Goal: Information Seeking & Learning: Learn about a topic

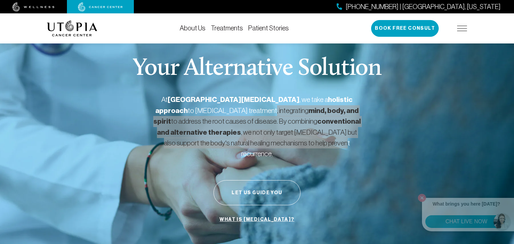
drag, startPoint x: 200, startPoint y: 112, endPoint x: 298, endPoint y: 138, distance: 101.7
click at [298, 138] on p "At [GEOGRAPHIC_DATA][MEDICAL_DATA] , we take a holistic approach to [MEDICAL_DA…" at bounding box center [256, 126] width 207 height 65
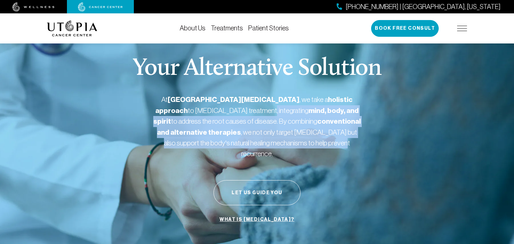
click at [172, 124] on p "At [GEOGRAPHIC_DATA][MEDICAL_DATA] , we take a holistic approach to [MEDICAL_DA…" at bounding box center [256, 126] width 207 height 65
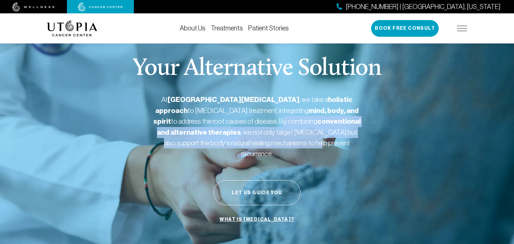
drag, startPoint x: 187, startPoint y: 121, endPoint x: 275, endPoint y: 139, distance: 89.7
click at [275, 139] on p "At [GEOGRAPHIC_DATA][MEDICAL_DATA] , we take a holistic approach to [MEDICAL_DA…" at bounding box center [256, 126] width 207 height 65
click at [161, 131] on p "At [GEOGRAPHIC_DATA][MEDICAL_DATA] , we take a holistic approach to [MEDICAL_DA…" at bounding box center [256, 126] width 207 height 65
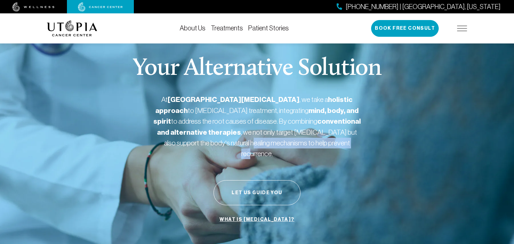
drag, startPoint x: 205, startPoint y: 144, endPoint x: 316, endPoint y: 148, distance: 110.8
click at [316, 148] on div "At [GEOGRAPHIC_DATA][MEDICAL_DATA] , we take a holistic approach to [MEDICAL_DA…" at bounding box center [256, 129] width 207 height 70
click at [222, 144] on p "At [GEOGRAPHIC_DATA][MEDICAL_DATA] , we take a holistic approach to [MEDICAL_DA…" at bounding box center [256, 126] width 207 height 65
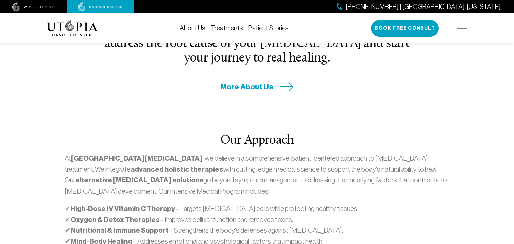
scroll to position [329, 0]
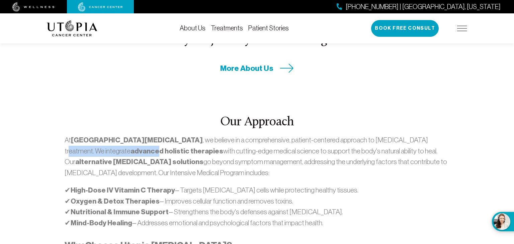
drag, startPoint x: 360, startPoint y: 114, endPoint x: 426, endPoint y: 119, distance: 66.0
click at [426, 135] on p "At [GEOGRAPHIC_DATA][MEDICAL_DATA] , we believe in a comprehensive, patient-cen…" at bounding box center [257, 156] width 384 height 43
click at [132, 135] on p "At [GEOGRAPHIC_DATA][MEDICAL_DATA] , we believe in a comprehensive, patient-cen…" at bounding box center [257, 156] width 384 height 43
drag, startPoint x: 132, startPoint y: 127, endPoint x: 197, endPoint y: 129, distance: 65.2
click at [197, 135] on p "At [GEOGRAPHIC_DATA][MEDICAL_DATA] , we believe in a comprehensive, patient-cen…" at bounding box center [257, 156] width 384 height 43
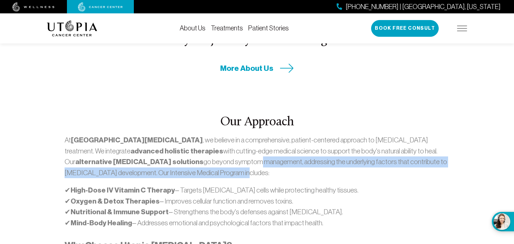
drag, startPoint x: 109, startPoint y: 136, endPoint x: 203, endPoint y: 146, distance: 94.4
click at [203, 146] on p "At [GEOGRAPHIC_DATA][MEDICAL_DATA] , we believe in a comprehensive, patient-cen…" at bounding box center [257, 156] width 384 height 43
click at [188, 139] on p "At [GEOGRAPHIC_DATA][MEDICAL_DATA] , we believe in a comprehensive, patient-cen…" at bounding box center [257, 156] width 384 height 43
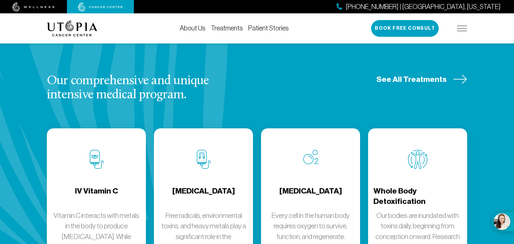
scroll to position [810, 0]
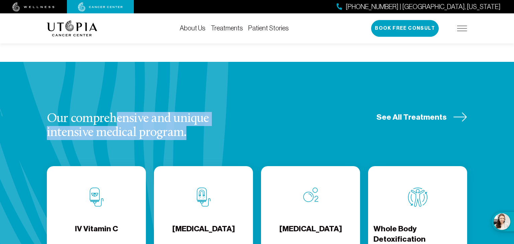
drag, startPoint x: 119, startPoint y: 87, endPoint x: 191, endPoint y: 98, distance: 73.1
click at [191, 112] on h3 "Our comprehensive and unique intensive medical program." at bounding box center [145, 126] width 197 height 28
click at [130, 112] on h3 "Our comprehensive and unique intensive medical program." at bounding box center [145, 126] width 197 height 28
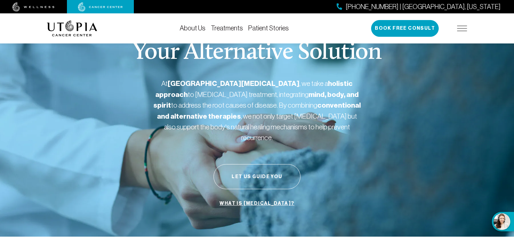
scroll to position [0, 0]
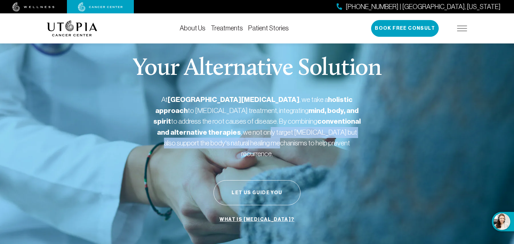
drag, startPoint x: 184, startPoint y: 133, endPoint x: 237, endPoint y: 139, distance: 53.6
click at [237, 139] on p "At [GEOGRAPHIC_DATA][MEDICAL_DATA] , we take a holistic approach to [MEDICAL_DA…" at bounding box center [256, 126] width 207 height 65
click at [241, 135] on p "At [GEOGRAPHIC_DATA][MEDICAL_DATA] , we take a holistic approach to [MEDICAL_DA…" at bounding box center [256, 126] width 207 height 65
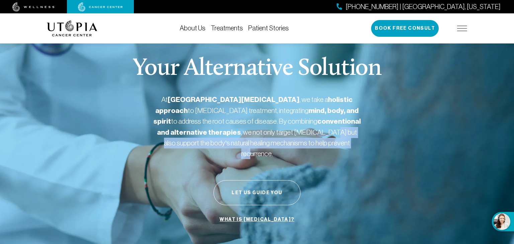
drag, startPoint x: 242, startPoint y: 133, endPoint x: 313, endPoint y: 140, distance: 71.6
click at [313, 140] on p "At [GEOGRAPHIC_DATA][MEDICAL_DATA] , we take a holistic approach to [MEDICAL_DA…" at bounding box center [256, 126] width 207 height 65
click at [238, 139] on p "At [GEOGRAPHIC_DATA][MEDICAL_DATA] , we take a holistic approach to [MEDICAL_DA…" at bounding box center [256, 126] width 207 height 65
drag, startPoint x: 214, startPoint y: 140, endPoint x: 341, endPoint y: 146, distance: 127.9
click at [341, 146] on p "At [GEOGRAPHIC_DATA][MEDICAL_DATA] , we take a holistic approach to [MEDICAL_DA…" at bounding box center [256, 126] width 207 height 65
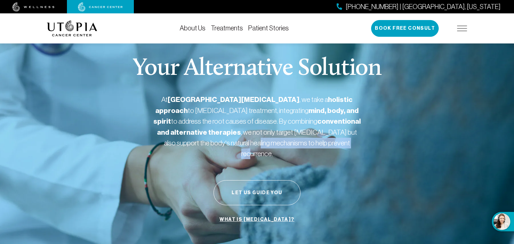
click at [237, 142] on p "At [GEOGRAPHIC_DATA][MEDICAL_DATA] , we take a holistic approach to [MEDICAL_DA…" at bounding box center [256, 126] width 207 height 65
drag, startPoint x: 227, startPoint y: 143, endPoint x: 312, endPoint y: 144, distance: 84.6
click at [312, 144] on p "At [GEOGRAPHIC_DATA][MEDICAL_DATA] , we take a holistic approach to [MEDICAL_DA…" at bounding box center [256, 126] width 207 height 65
click at [241, 140] on p "At [GEOGRAPHIC_DATA][MEDICAL_DATA] , we take a holistic approach to [MEDICAL_DA…" at bounding box center [256, 126] width 207 height 65
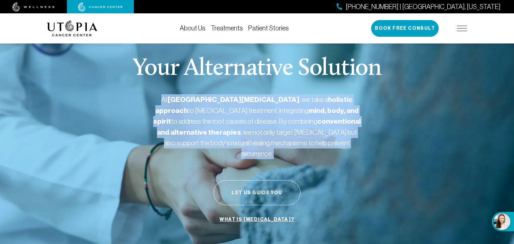
click at [241, 140] on p "At [GEOGRAPHIC_DATA][MEDICAL_DATA] , we take a holistic approach to [MEDICAL_DA…" at bounding box center [256, 126] width 207 height 65
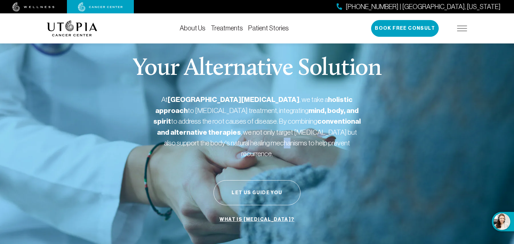
click at [241, 140] on p "At [GEOGRAPHIC_DATA][MEDICAL_DATA] , we take a holistic approach to [MEDICAL_DA…" at bounding box center [256, 126] width 207 height 65
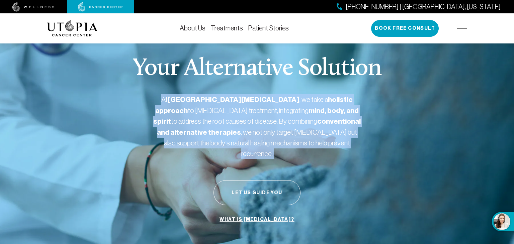
click at [241, 140] on p "At [GEOGRAPHIC_DATA][MEDICAL_DATA] , we take a holistic approach to [MEDICAL_DA…" at bounding box center [256, 126] width 207 height 65
